Goal: Information Seeking & Learning: Learn about a topic

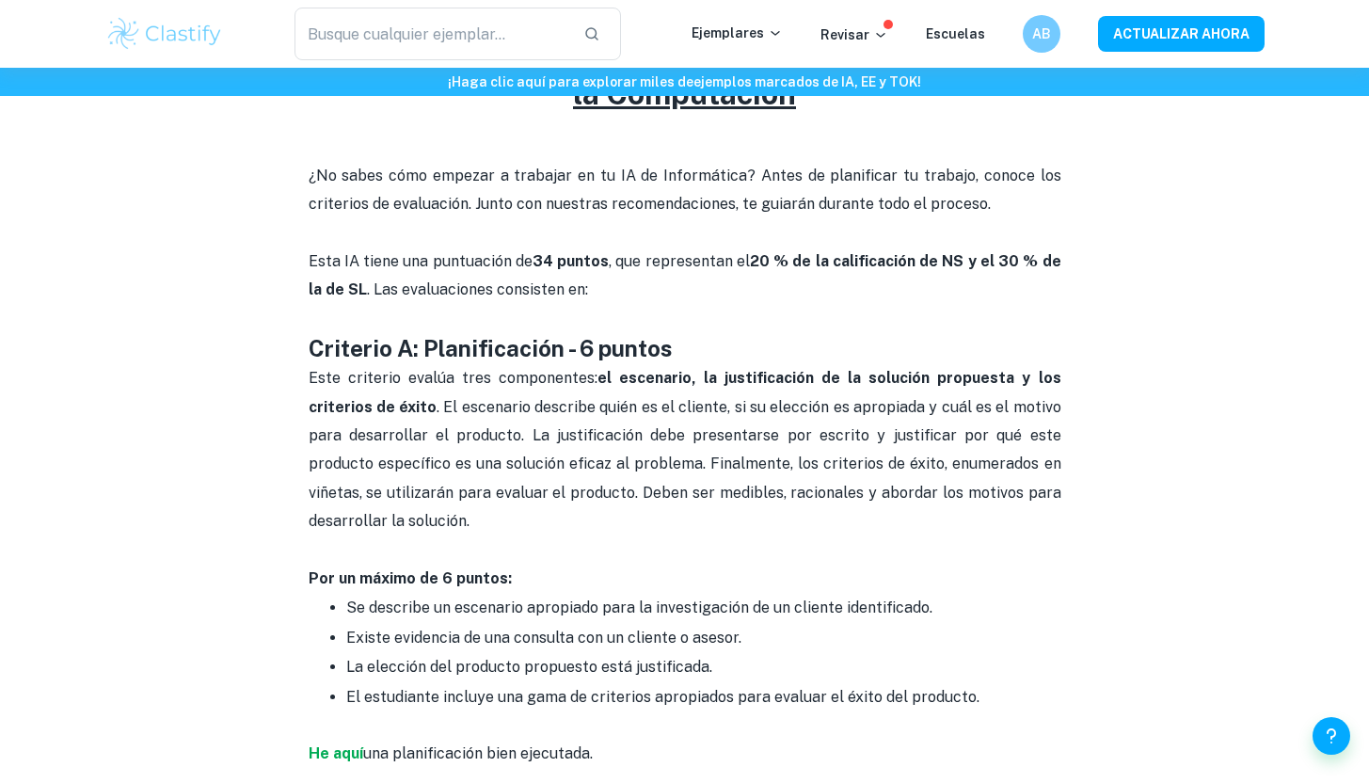
scroll to position [807, 0]
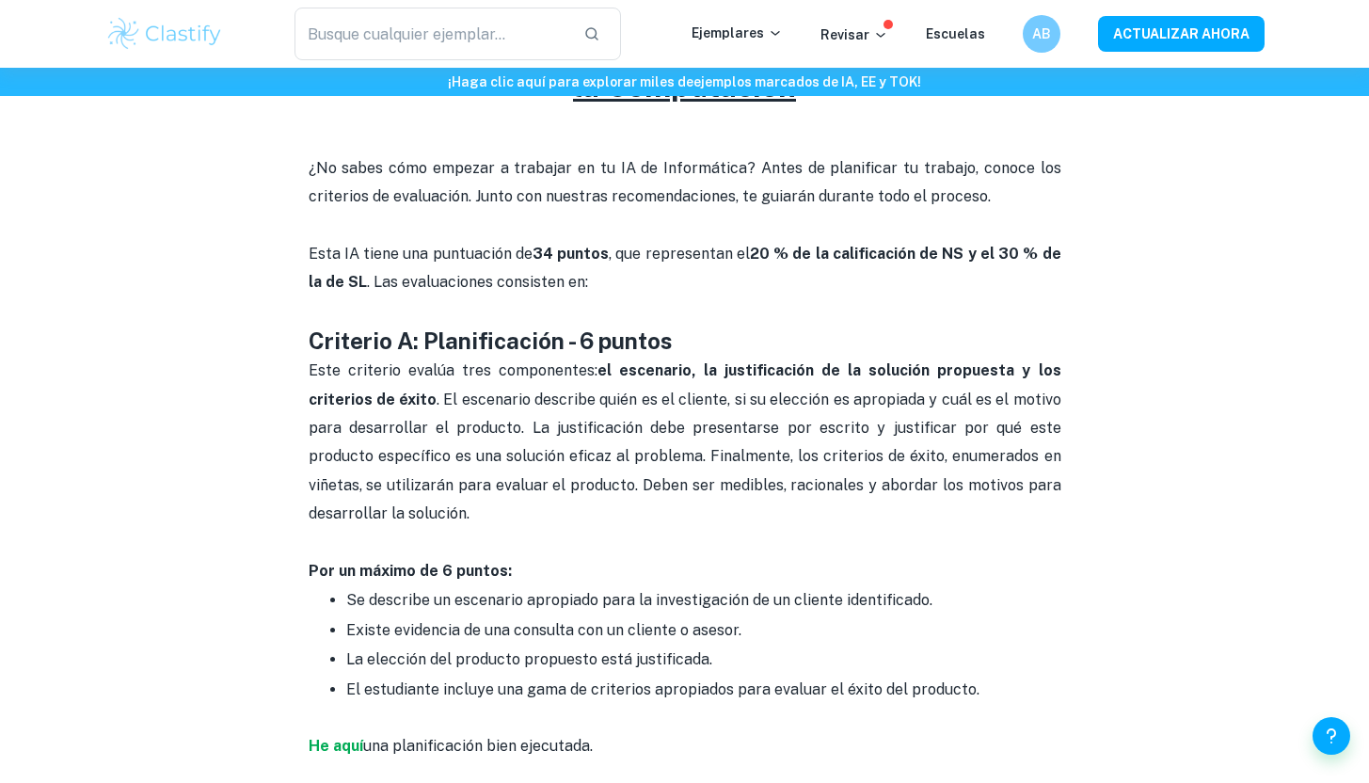
click at [651, 488] on font ". El escenario describe quién es el cliente, si su elección es apropiada y cuál…" at bounding box center [687, 456] width 756 height 133
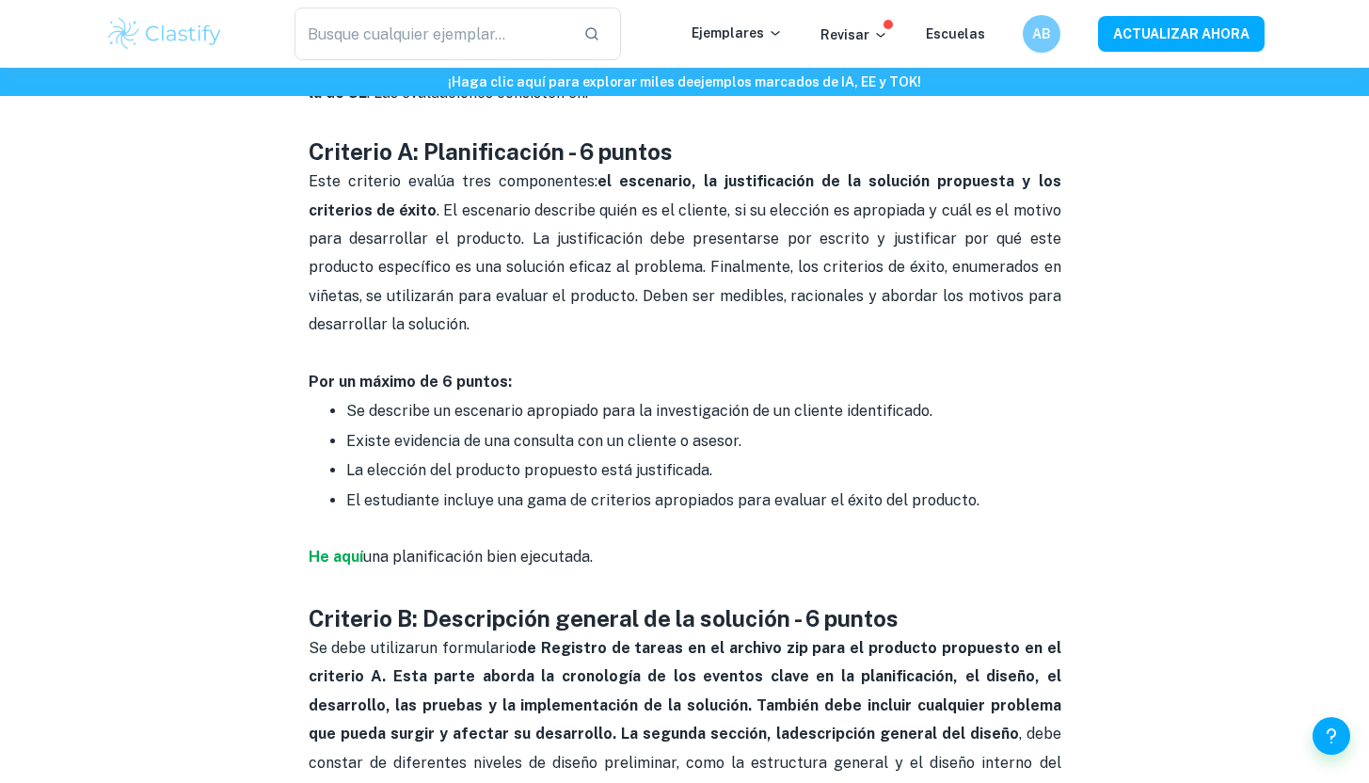
scroll to position [998, 0]
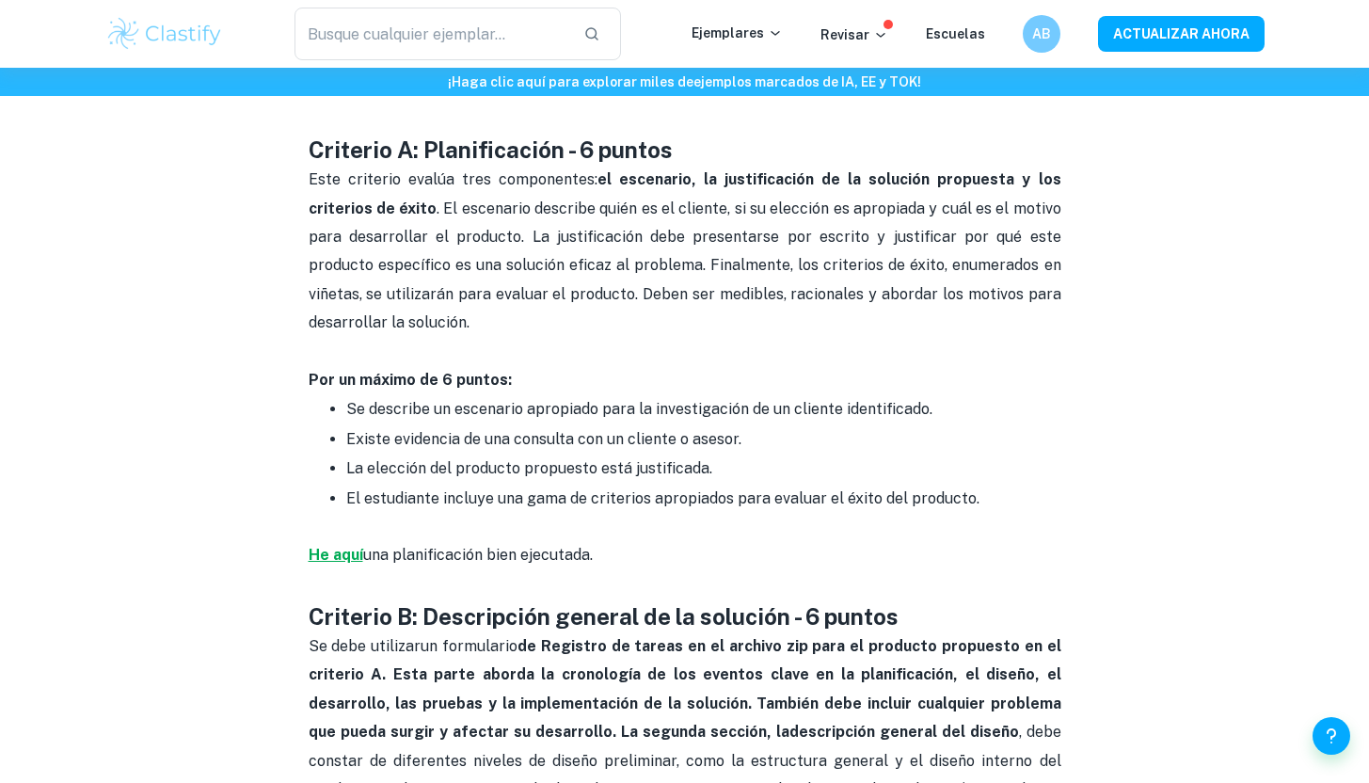
click at [340, 558] on font "He aquí" at bounding box center [336, 555] width 55 height 18
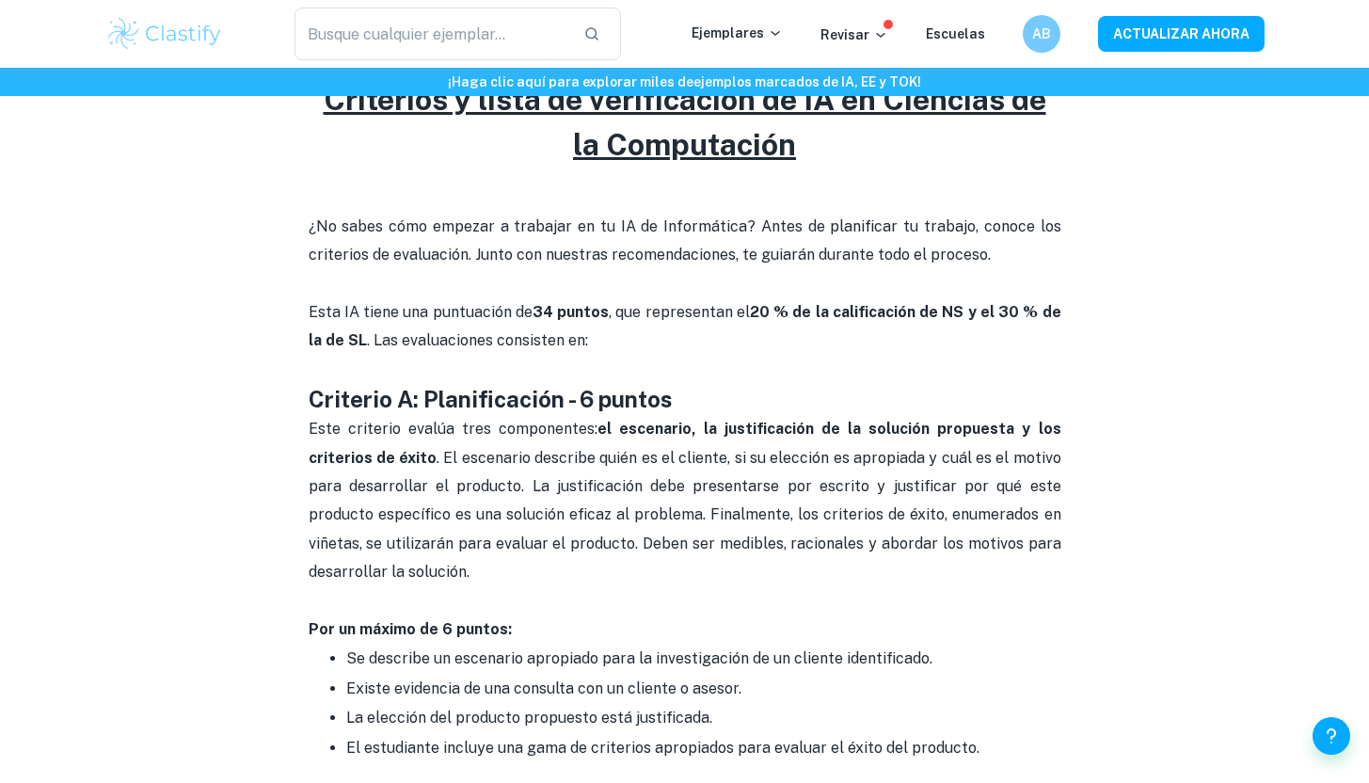
scroll to position [746, 0]
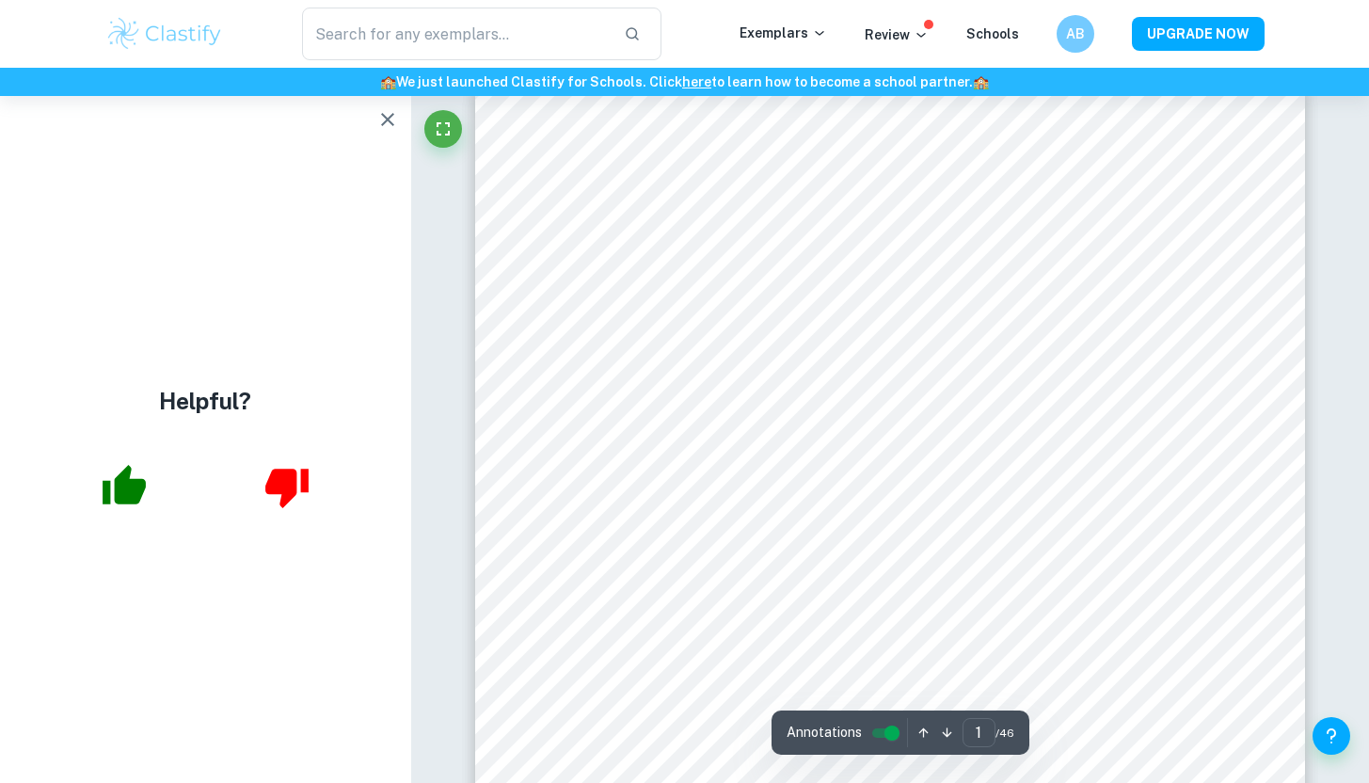
scroll to position [41, 0]
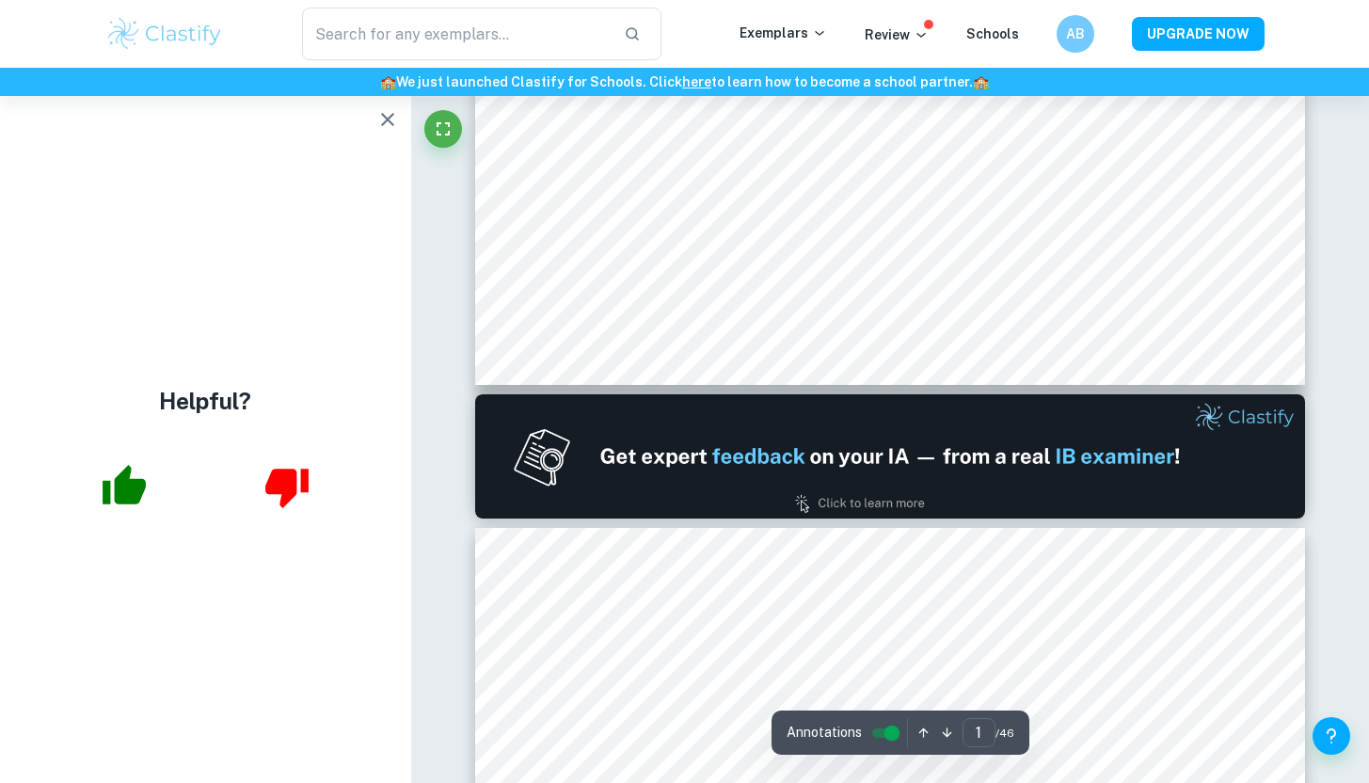
scroll to position [799, 0]
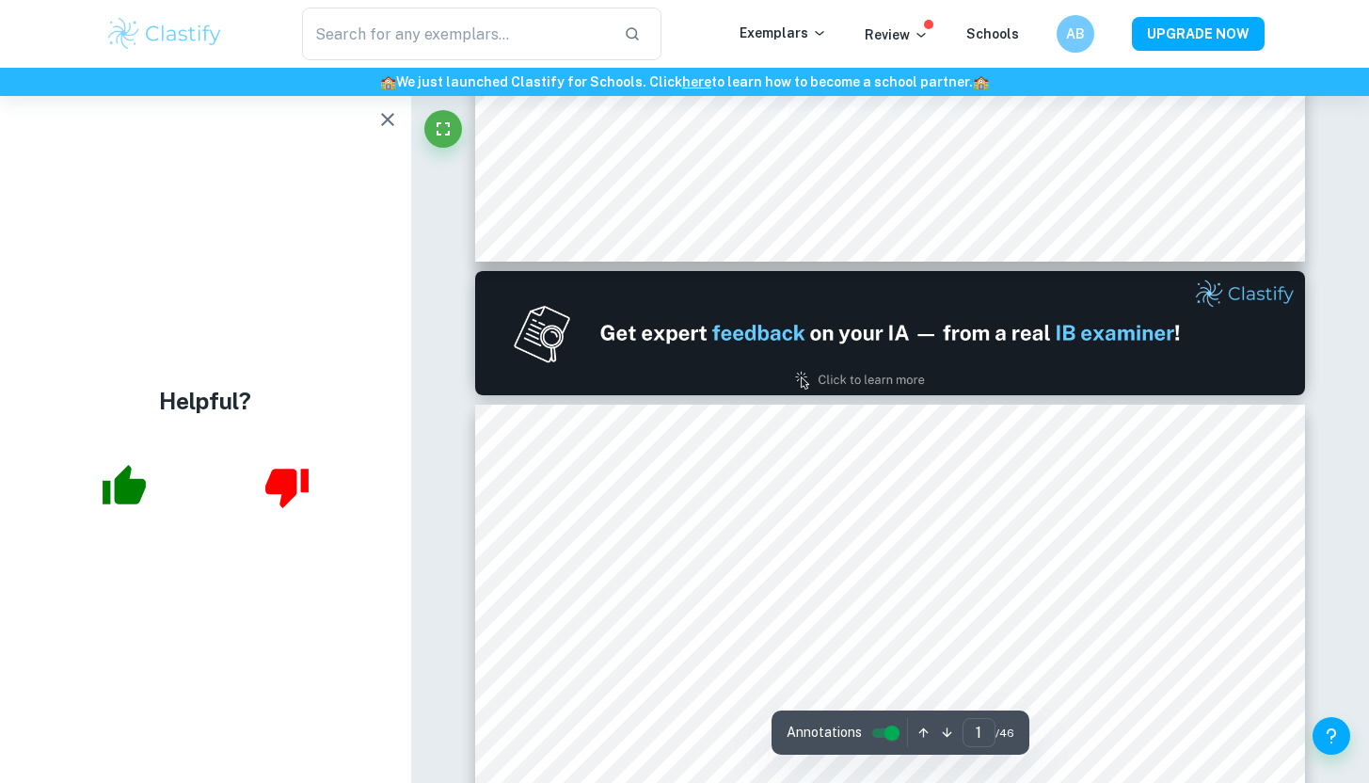
type input "2"
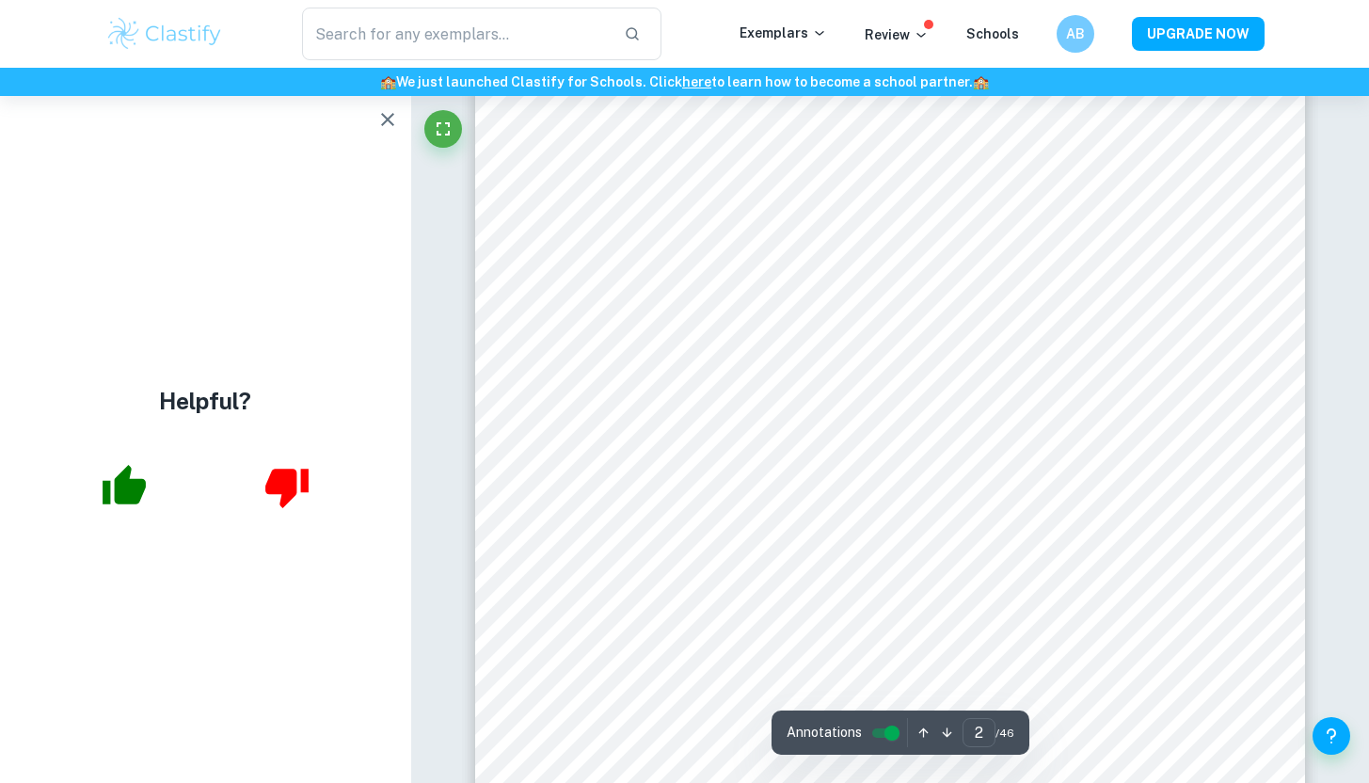
scroll to position [1296, 0]
